Goal: Task Accomplishment & Management: Use online tool/utility

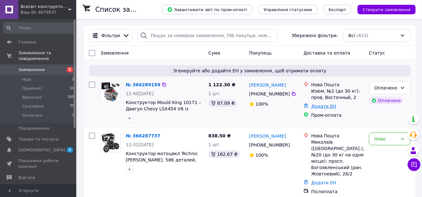
click at [320, 109] on link "Додати ЕН" at bounding box center [323, 106] width 25 height 5
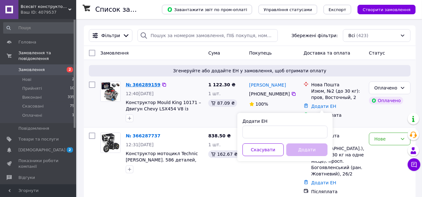
click at [142, 87] on link "№ 366289159" at bounding box center [143, 84] width 35 height 5
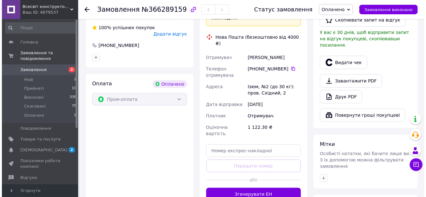
scroll to position [278, 0]
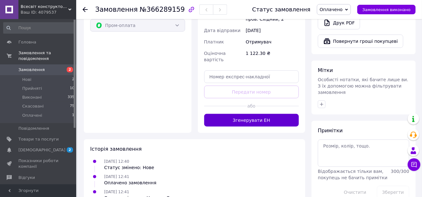
click at [251, 114] on button "Згенерувати ЕН" at bounding box center [251, 120] width 95 height 13
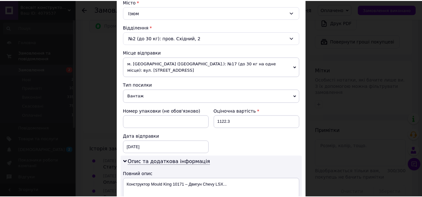
scroll to position [279, 0]
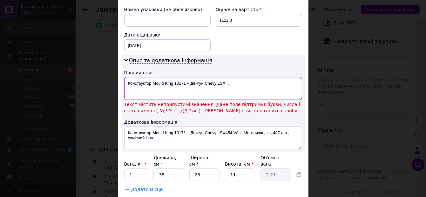
click at [233, 77] on textarea "Конструктор Mould King 10171 – Двигун Chevy LSX..." at bounding box center [213, 88] width 178 height 23
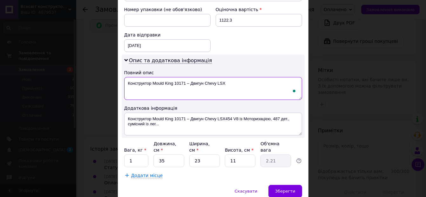
click at [188, 77] on textarea "Конструктор Mould King 10171 – Двигун Chevy LSX" at bounding box center [213, 88] width 178 height 23
type textarea "Конструктор Mould King 10171 Двигун Chevy LSX"
click at [288, 189] on span "Зберегти" at bounding box center [285, 191] width 20 height 5
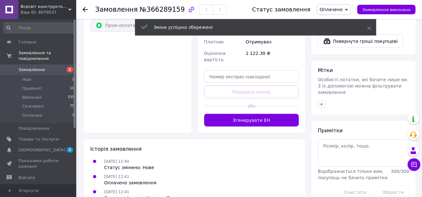
drag, startPoint x: 259, startPoint y: 96, endPoint x: 262, endPoint y: 99, distance: 4.5
click at [259, 114] on button "Згенерувати ЕН" at bounding box center [251, 120] width 95 height 13
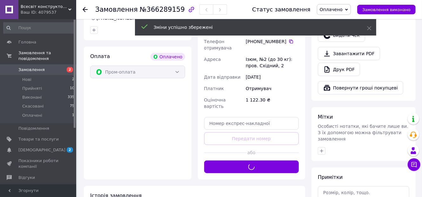
scroll to position [177, 0]
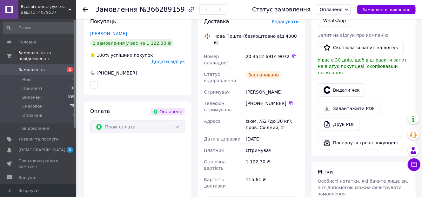
click at [83, 131] on div "Покупець [PERSON_NAME] 1 замовлення у вас на 1 122,30 ₴ 100% успішних покупок Д…" at bounding box center [138, 114] width 114 height 204
click at [65, 111] on li "Оплачені 1" at bounding box center [39, 117] width 78 height 12
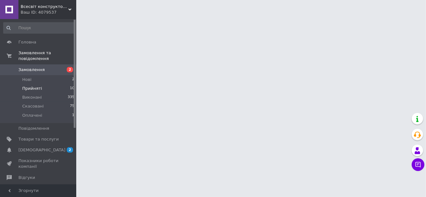
click at [52, 84] on li "Прийняті 10" at bounding box center [39, 88] width 78 height 9
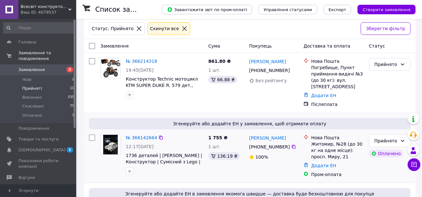
scroll to position [50, 0]
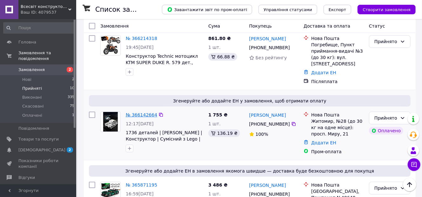
click at [137, 115] on link "№ 366142664" at bounding box center [141, 114] width 31 height 5
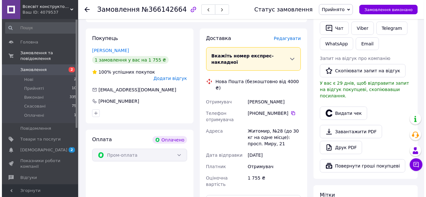
scroll to position [228, 0]
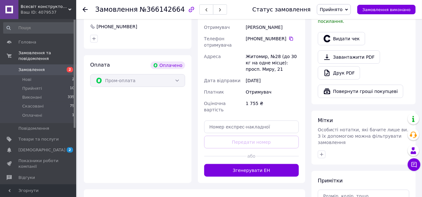
click at [247, 164] on button "Згенерувати ЕН" at bounding box center [251, 170] width 95 height 13
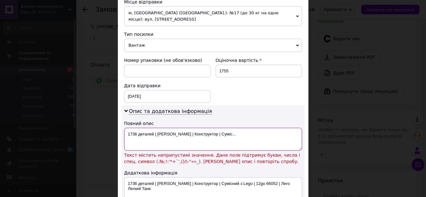
click at [235, 128] on textarea "1736 деталей | [PERSON_NAME] | Конструктор | Суміс..." at bounding box center [213, 139] width 178 height 23
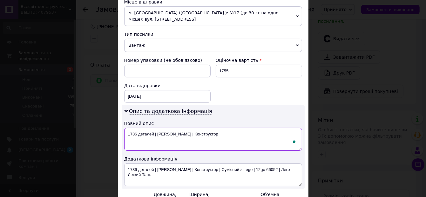
click at [181, 128] on textarea "1736 деталей | [PERSON_NAME] | Конструктор" at bounding box center [213, 139] width 178 height 23
click at [155, 128] on textarea "1736 деталей | [PERSON_NAME] Конструктор" at bounding box center [213, 139] width 178 height 23
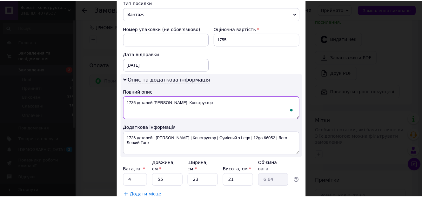
scroll to position [292, 0]
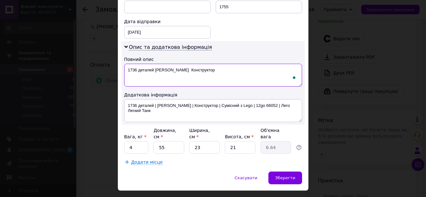
type textarea "1736 деталей [PERSON_NAME] Конструктор"
click at [140, 141] on input "4" at bounding box center [136, 147] width 24 height 13
type input "1"
click at [164, 141] on input "55" at bounding box center [168, 147] width 30 height 13
type input "5"
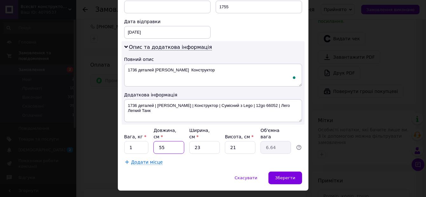
type input "0.6"
type input "3"
type input "0.36"
type input "38"
type input "4.59"
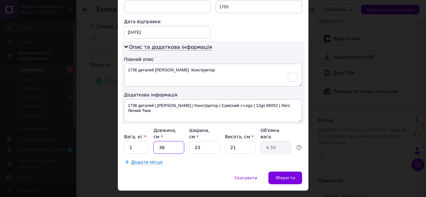
type input "38"
click at [197, 141] on input "23" at bounding box center [204, 147] width 30 height 13
click at [205, 141] on input "23" at bounding box center [204, 147] width 30 height 13
type input "2"
type input "0.4"
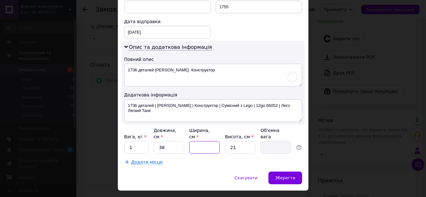
type input "1"
type input "0.2"
type input "18"
type input "3.59"
type input "18"
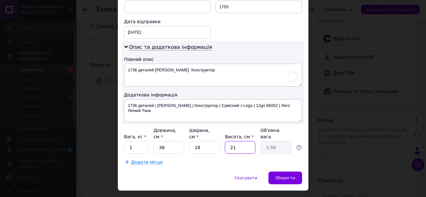
click at [241, 141] on input "21" at bounding box center [240, 147] width 30 height 13
type input "2"
type input "0.34"
type input "1"
type input "0.17"
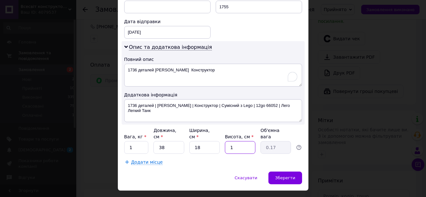
type input "11"
type input "1.88"
type input "11"
click at [287, 172] on div "Зберегти" at bounding box center [284, 178] width 33 height 13
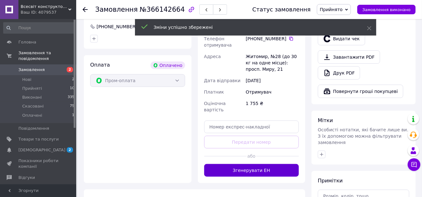
click at [259, 164] on button "Згенерувати ЕН" at bounding box center [251, 170] width 95 height 13
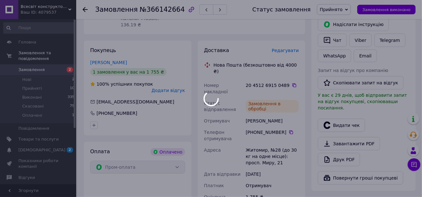
scroll to position [127, 0]
